Goal: Information Seeking & Learning: Learn about a topic

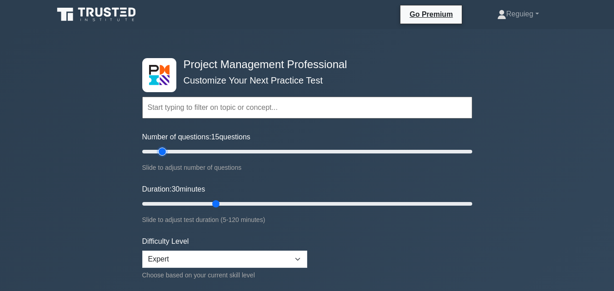
drag, startPoint x: 173, startPoint y: 150, endPoint x: 159, endPoint y: 152, distance: 14.7
type input "15"
click at [159, 152] on input "Number of questions: 15 questions" at bounding box center [307, 151] width 330 height 11
drag, startPoint x: 213, startPoint y: 204, endPoint x: 170, endPoint y: 204, distance: 43.2
type input "15"
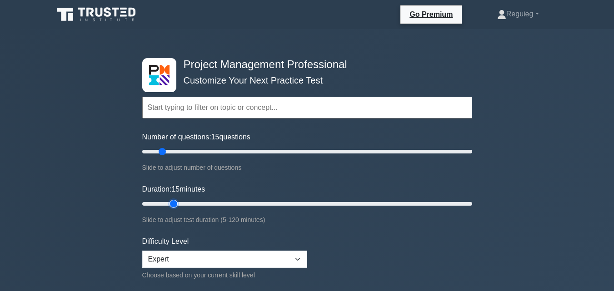
click at [170, 204] on input "Duration: 15 minutes" at bounding box center [307, 204] width 330 height 11
drag, startPoint x: 161, startPoint y: 151, endPoint x: 150, endPoint y: 155, distance: 11.8
type input "5"
click at [150, 155] on input "Number of questions: 5 questions" at bounding box center [307, 151] width 330 height 11
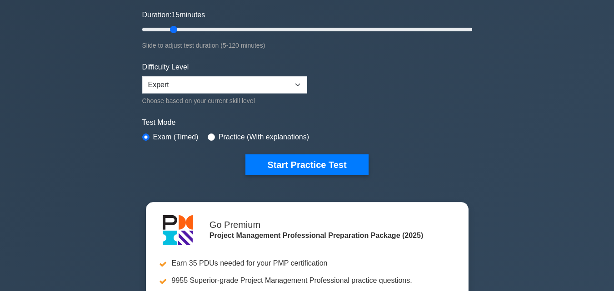
scroll to position [182, 0]
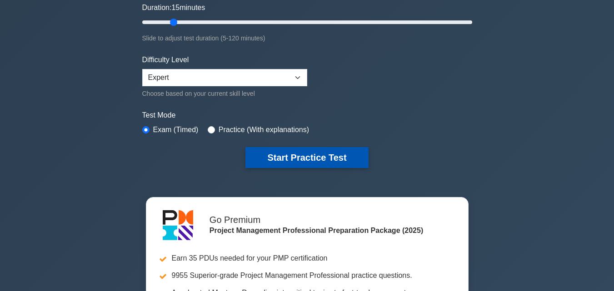
click at [284, 152] on button "Start Practice Test" at bounding box center [306, 157] width 123 height 21
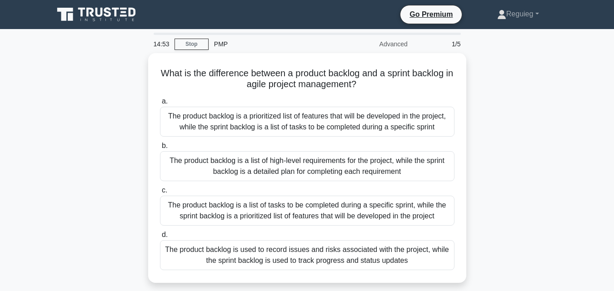
scroll to position [45, 0]
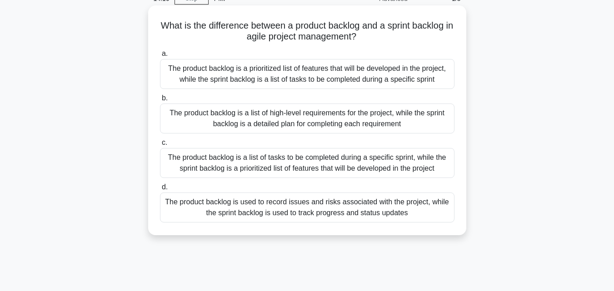
click at [237, 163] on div "The product backlog is a list of tasks to be completed during a specific sprint…" at bounding box center [307, 163] width 294 height 30
click at [160, 146] on input "c. The product backlog is a list of tasks to be completed during a specific spr…" at bounding box center [160, 143] width 0 height 6
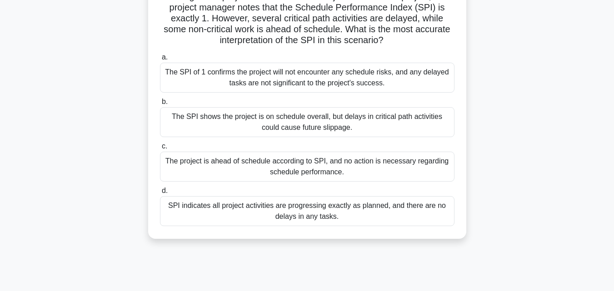
scroll to position [91, 0]
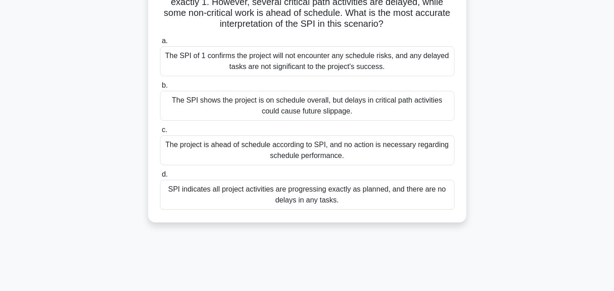
click at [217, 115] on div "The SPI shows the project is on schedule overall, but delays in critical path a…" at bounding box center [307, 106] width 294 height 30
click at [160, 89] on input "b. The SPI shows the project is on schedule overall, but delays in critical pat…" at bounding box center [160, 86] width 0 height 6
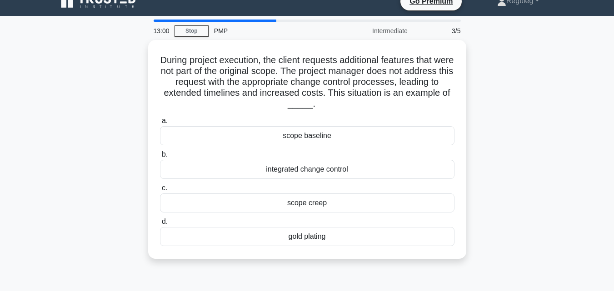
scroll to position [0, 0]
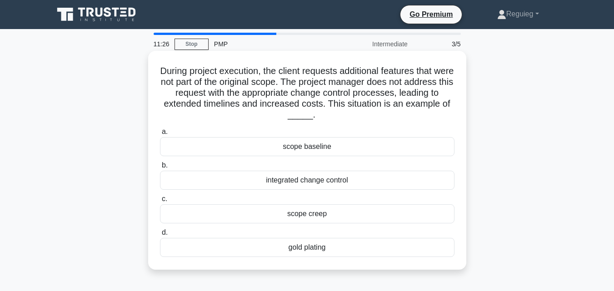
click at [294, 219] on div "scope creep" at bounding box center [307, 213] width 294 height 19
click at [160, 202] on input "c. scope creep" at bounding box center [160, 199] width 0 height 6
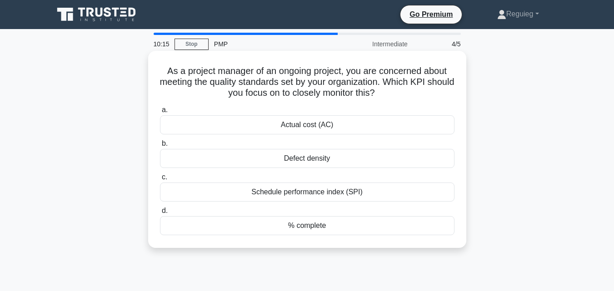
click at [300, 161] on div "Defect density" at bounding box center [307, 158] width 294 height 19
click at [160, 147] on input "b. Defect density" at bounding box center [160, 144] width 0 height 6
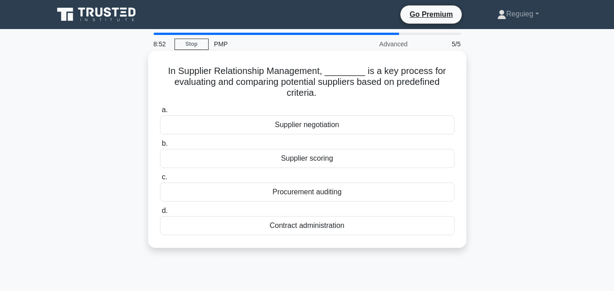
click at [327, 194] on div "Procurement auditing" at bounding box center [307, 192] width 294 height 19
click at [160, 180] on input "c. Procurement auditing" at bounding box center [160, 177] width 0 height 6
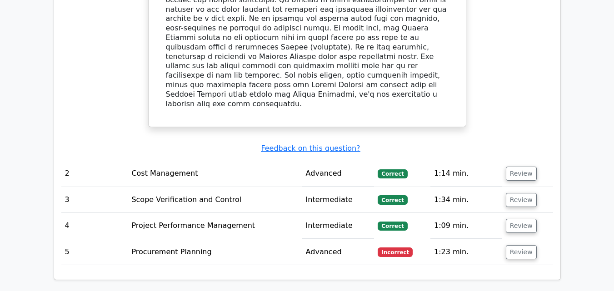
scroll to position [1136, 0]
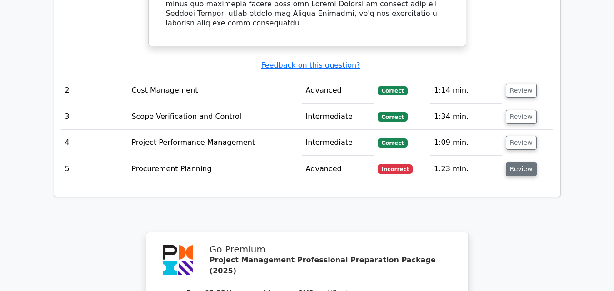
click at [520, 162] on button "Review" at bounding box center [521, 169] width 31 height 14
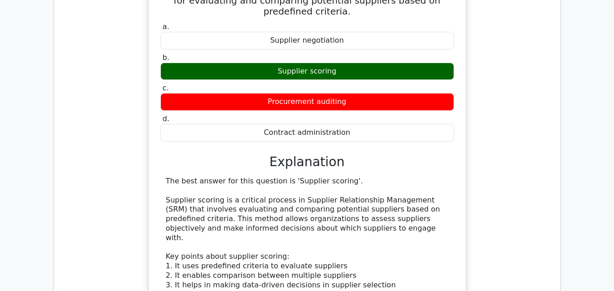
scroll to position [1363, 0]
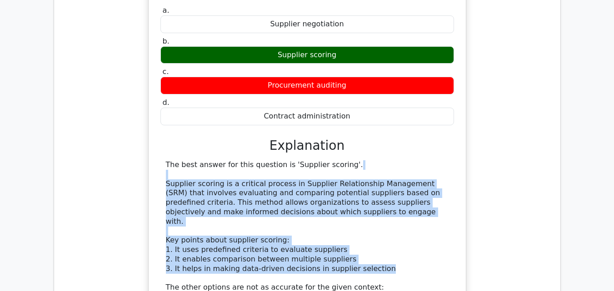
drag, startPoint x: 365, startPoint y: 183, endPoint x: 157, endPoint y: 105, distance: 222.3
click at [157, 105] on div "In Supplier Relationship Management, ________ is a key process for evaluating a…" at bounding box center [307, 231] width 310 height 549
copy div "Supplier scoring is a critical process in Supplier Relationship Management (SRM…"
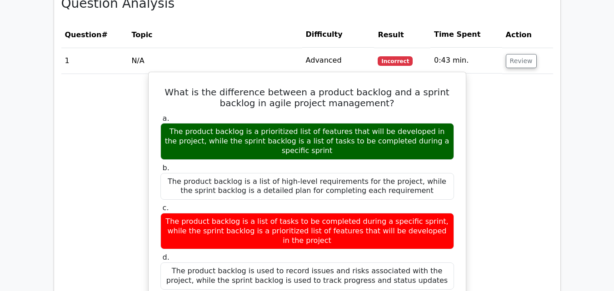
scroll to position [682, 0]
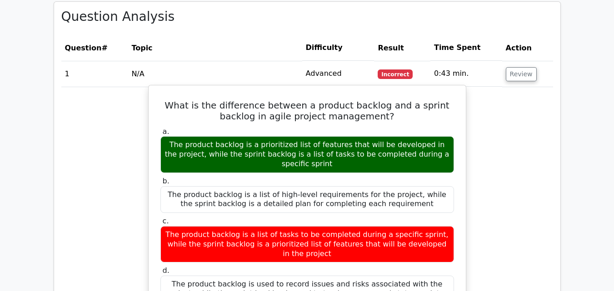
drag, startPoint x: 176, startPoint y: 100, endPoint x: 338, endPoint y: 111, distance: 162.2
click at [338, 136] on div "The product backlog is a prioritized list of features that will be developed in…" at bounding box center [307, 154] width 294 height 36
drag, startPoint x: 337, startPoint y: 122, endPoint x: 171, endPoint y: 96, distance: 168.3
click at [171, 136] on div "The product backlog is a prioritized list of features that will be developed in…" at bounding box center [307, 154] width 294 height 36
copy div "The product backlog is a prioritized list of features that will be developed in…"
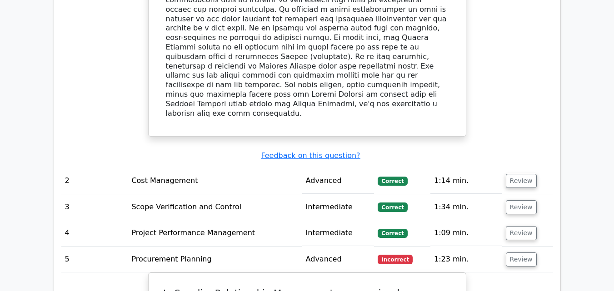
scroll to position [1045, 0]
click at [521, 174] on button "Review" at bounding box center [521, 181] width 31 height 14
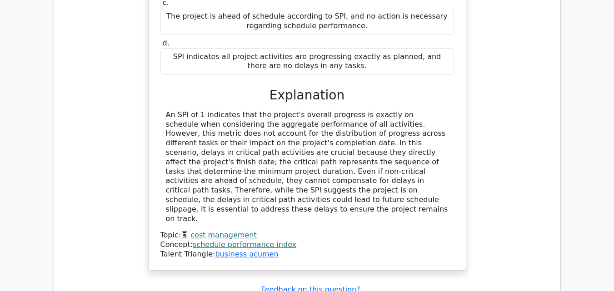
scroll to position [1409, 0]
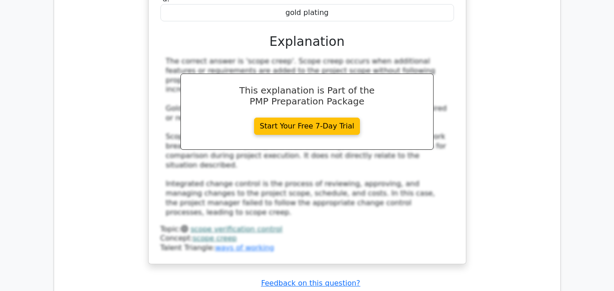
scroll to position [1954, 0]
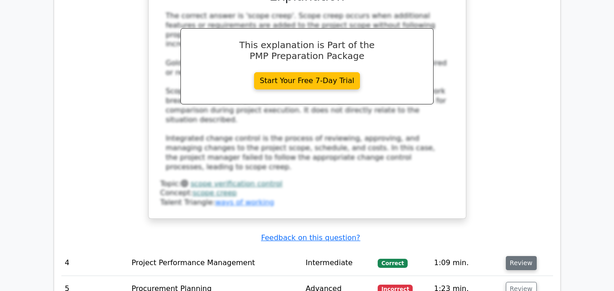
click at [521, 256] on button "Review" at bounding box center [521, 263] width 31 height 14
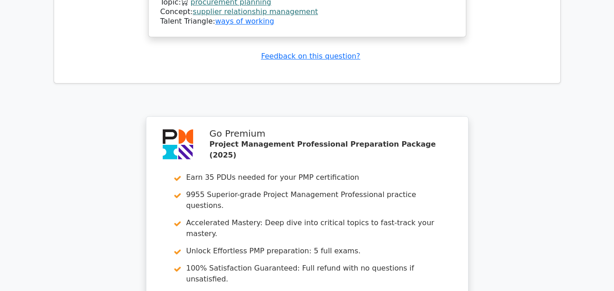
scroll to position [3232, 0]
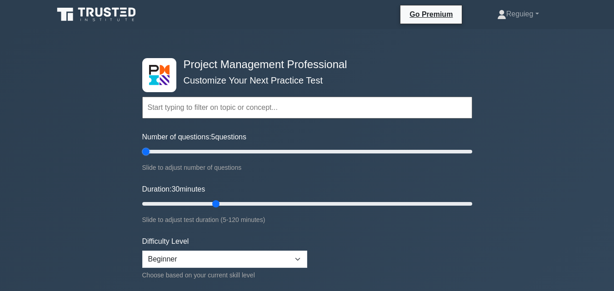
drag, startPoint x: 177, startPoint y: 151, endPoint x: 142, endPoint y: 154, distance: 35.1
type input "5"
click at [142, 154] on input "Number of questions: 5 questions" at bounding box center [307, 151] width 330 height 11
drag, startPoint x: 214, startPoint y: 203, endPoint x: 165, endPoint y: 208, distance: 49.7
type input "10"
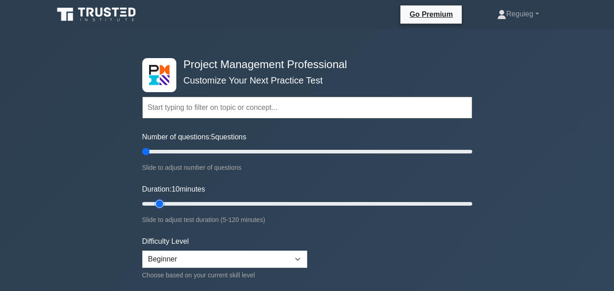
click at [165, 208] on input "Duration: 10 minutes" at bounding box center [307, 204] width 330 height 11
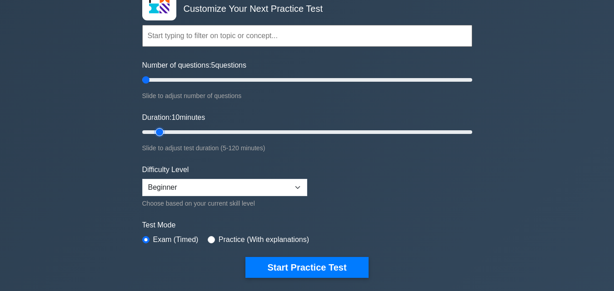
scroll to position [136, 0]
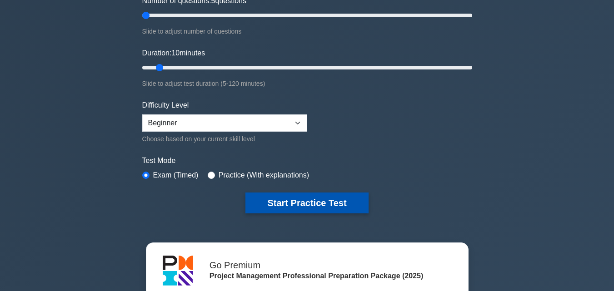
click at [309, 197] on button "Start Practice Test" at bounding box center [306, 203] width 123 height 21
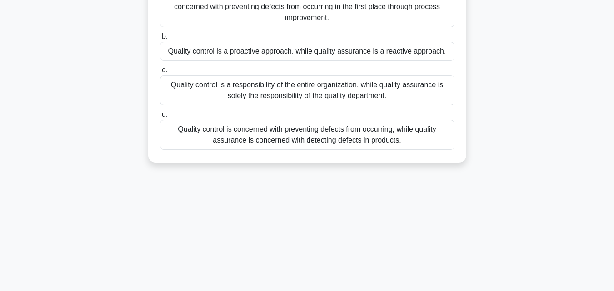
scroll to position [91, 0]
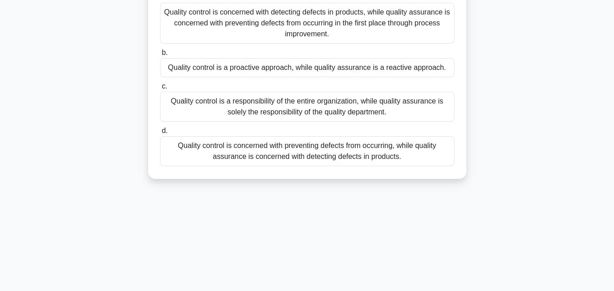
click at [287, 77] on div "Quality control is a proactive approach, while quality assurance is a reactive …" at bounding box center [307, 67] width 294 height 19
click at [160, 56] on input "b. Quality control is a proactive approach, while quality assurance is a reacti…" at bounding box center [160, 53] width 0 height 6
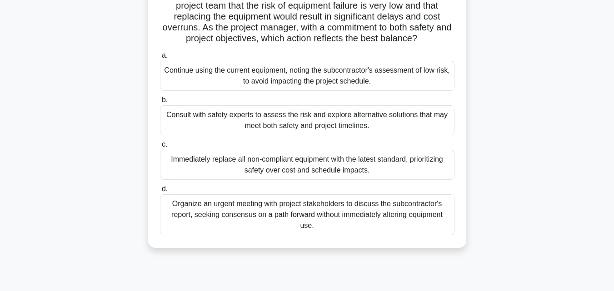
scroll to position [136, 0]
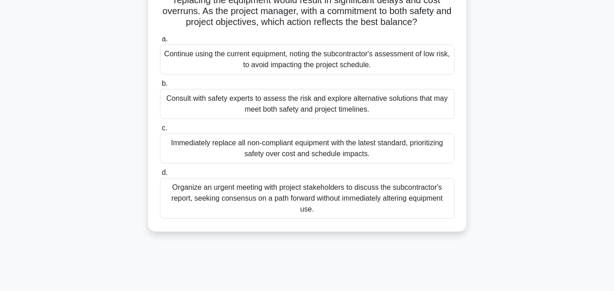
click at [223, 102] on div "Consult with safety experts to assess the risk and explore alternative solution…" at bounding box center [307, 104] width 294 height 30
click at [160, 87] on input "b. Consult with safety experts to assess the risk and explore alternative solut…" at bounding box center [160, 84] width 0 height 6
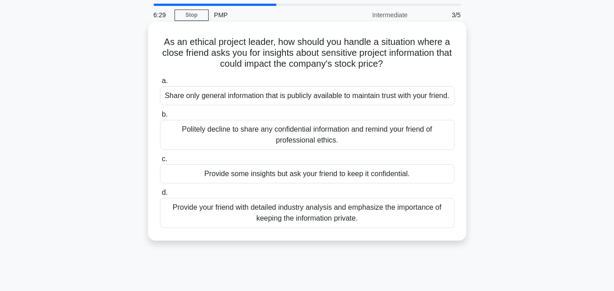
scroll to position [45, 0]
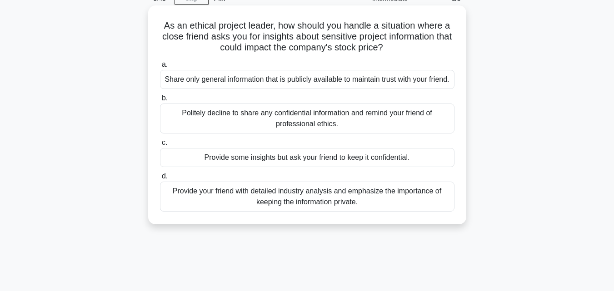
click at [349, 89] on div "Share only general information that is publicly available to maintain trust wit…" at bounding box center [307, 79] width 294 height 19
click at [160, 68] on input "a. Share only general information that is publicly available to maintain trust …" at bounding box center [160, 65] width 0 height 6
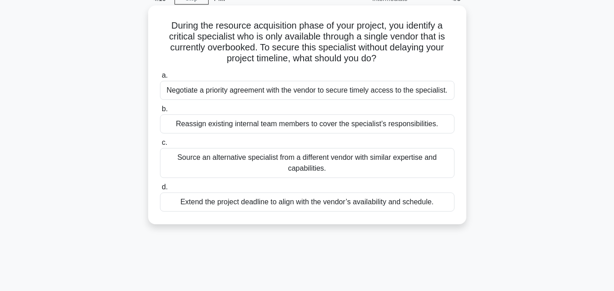
click at [199, 92] on div "Negotiate a priority agreement with the vendor to secure timely access to the s…" at bounding box center [307, 90] width 294 height 19
click at [160, 79] on input "a. Negotiate a priority agreement with the vendor to secure timely access to th…" at bounding box center [160, 76] width 0 height 6
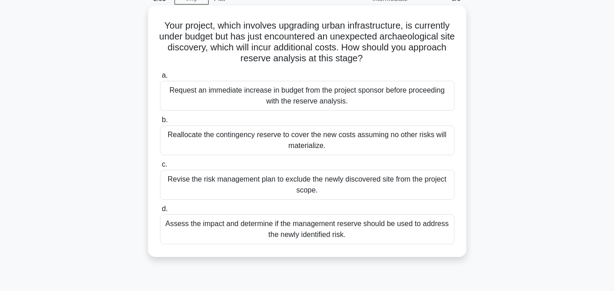
click at [236, 190] on div "Revise the risk management plan to exclude the newly discovered site from the p…" at bounding box center [307, 185] width 294 height 30
click at [160, 168] on input "c. Revise the risk management plan to exclude the newly discovered site from th…" at bounding box center [160, 165] width 0 height 6
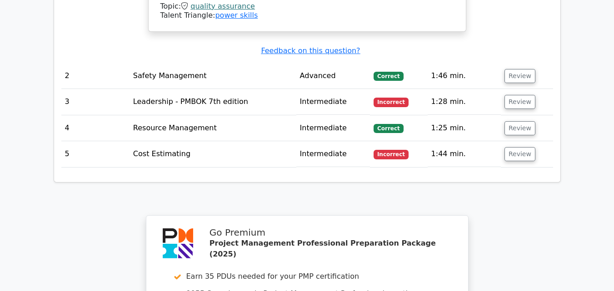
scroll to position [1182, 0]
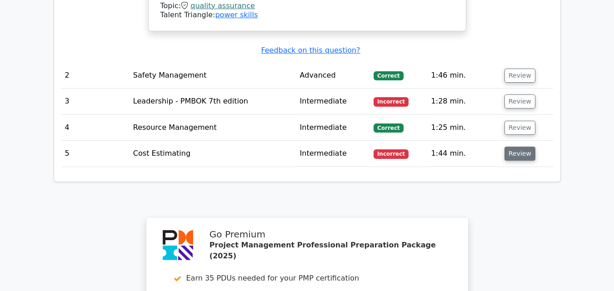
click at [514, 147] on button "Review" at bounding box center [519, 154] width 31 height 14
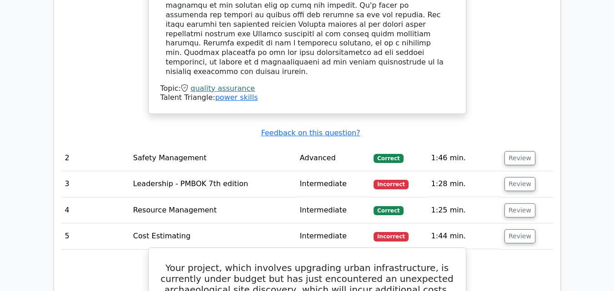
scroll to position [1091, 0]
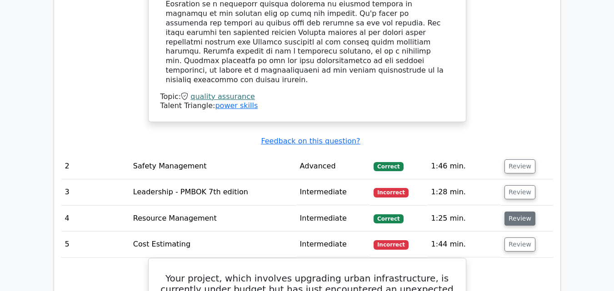
click at [515, 212] on button "Review" at bounding box center [519, 219] width 31 height 14
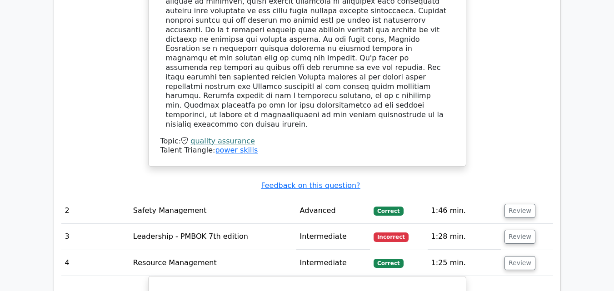
scroll to position [1045, 0]
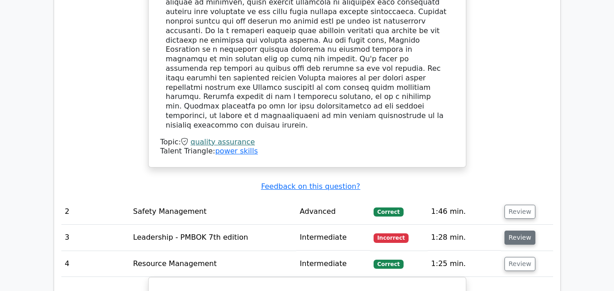
click at [519, 231] on button "Review" at bounding box center [519, 238] width 31 height 14
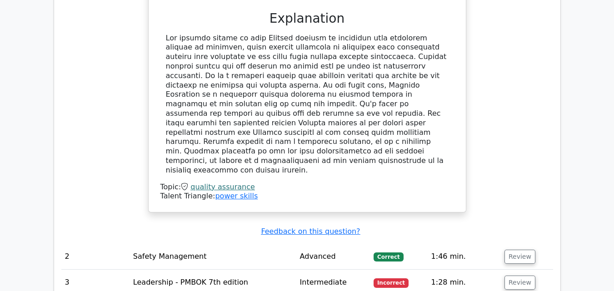
scroll to position [1000, 0]
click at [509, 276] on button "Review" at bounding box center [519, 283] width 31 height 14
click at [517, 250] on button "Review" at bounding box center [519, 257] width 31 height 14
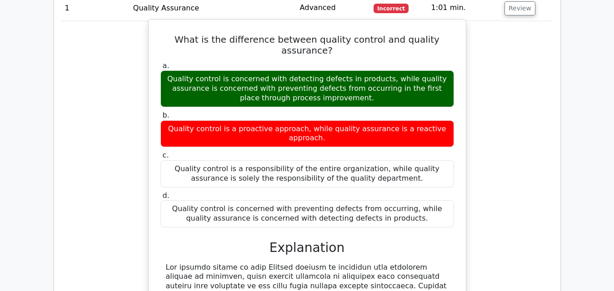
scroll to position [863, 0]
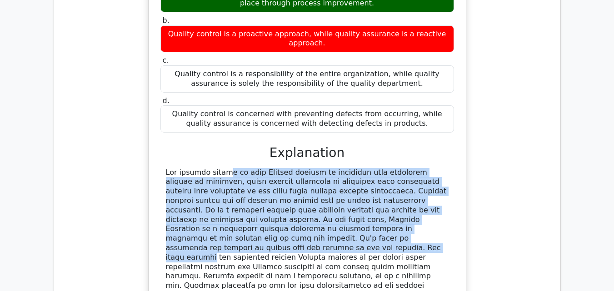
drag, startPoint x: 261, startPoint y: 176, endPoint x: 165, endPoint y: 105, distance: 119.2
click at [166, 168] on div at bounding box center [307, 239] width 283 height 142
copy div "The correct answer is that Quality control is concerned with detecting defects …"
